Goal: Task Accomplishment & Management: Use online tool/utility

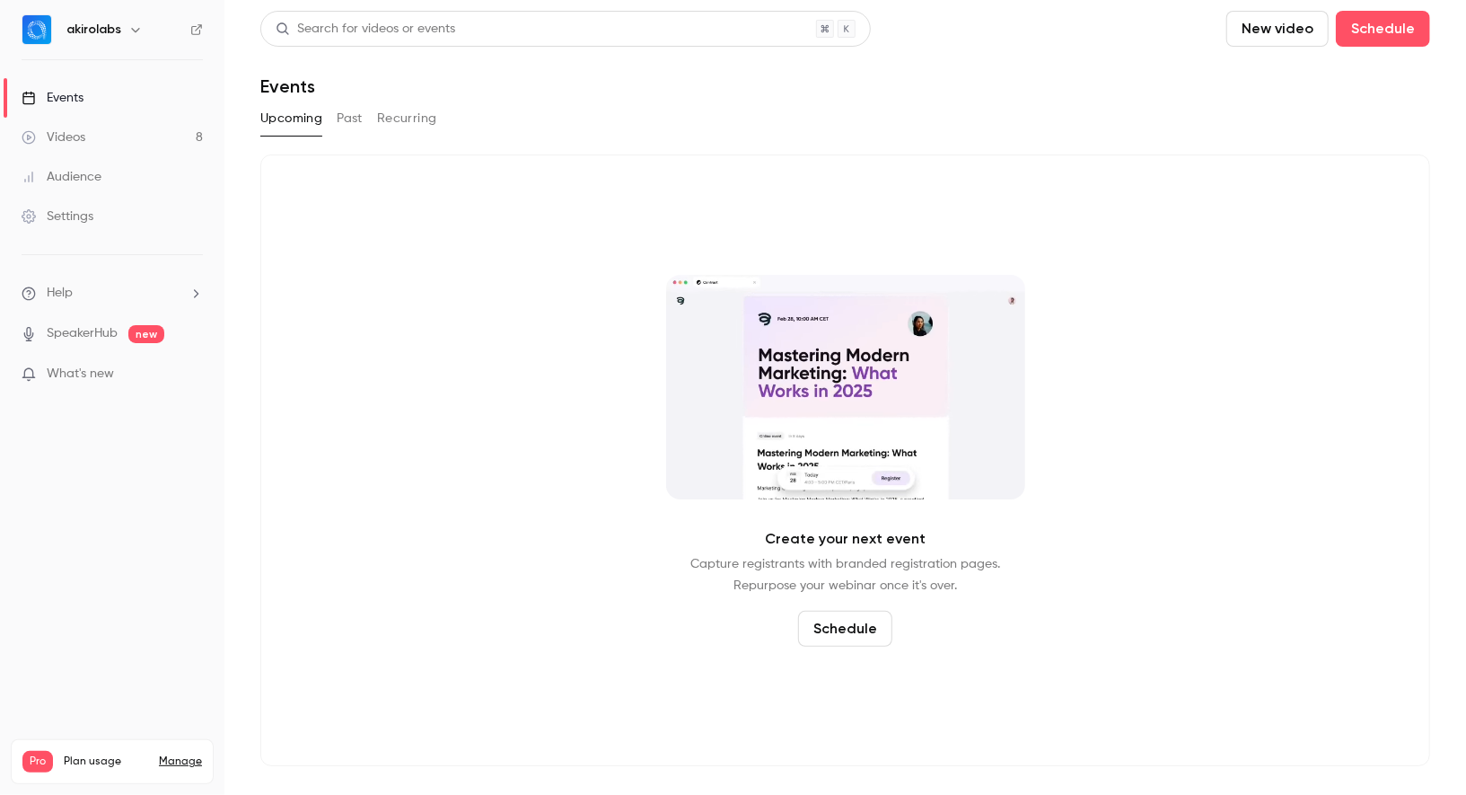
click at [100, 185] on link "Audience" at bounding box center [112, 177] width 224 height 40
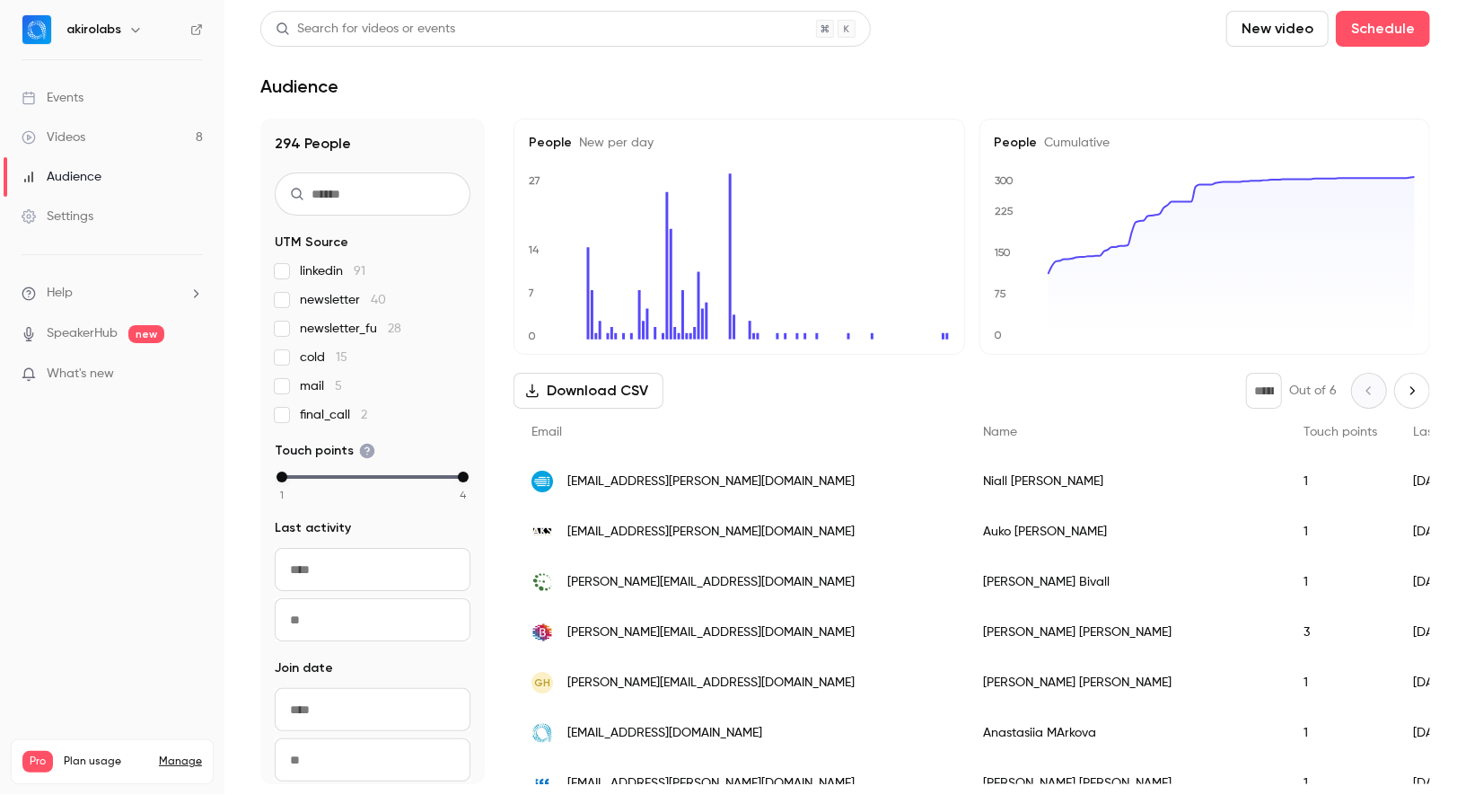
click at [550, 385] on button "Download CSV" at bounding box center [589, 391] width 150 height 36
